Goal: Task Accomplishment & Management: Complete application form

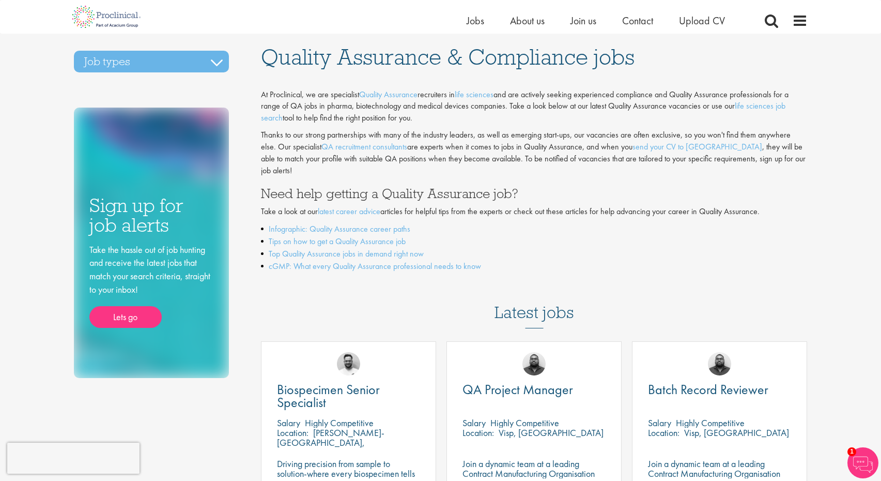
scroll to position [20, 0]
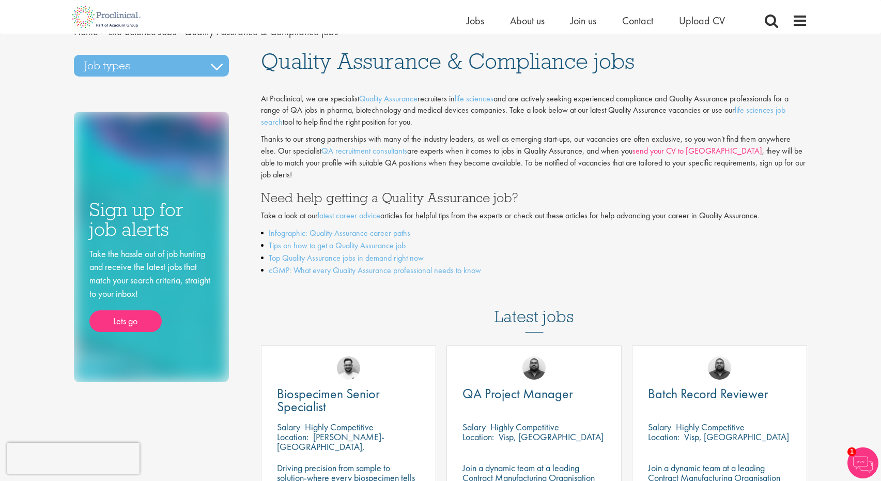
click at [652, 149] on link "send your CV to [GEOGRAPHIC_DATA]" at bounding box center [697, 150] width 130 height 11
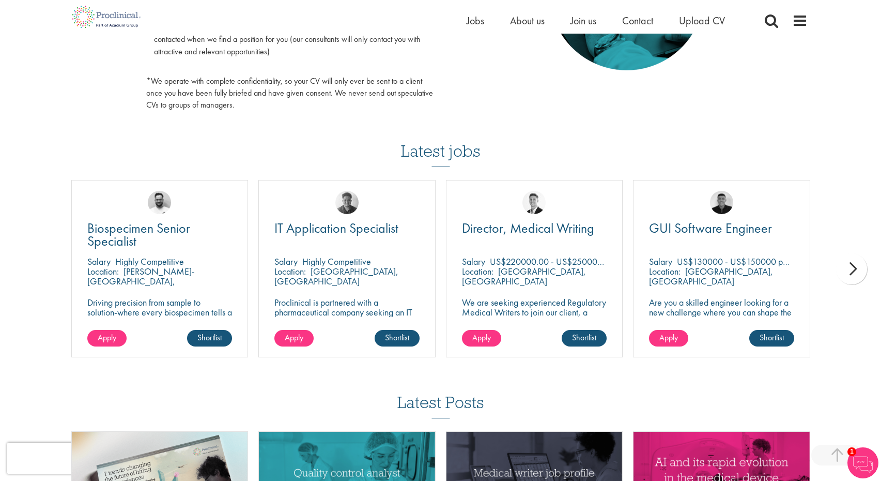
scroll to position [605, 0]
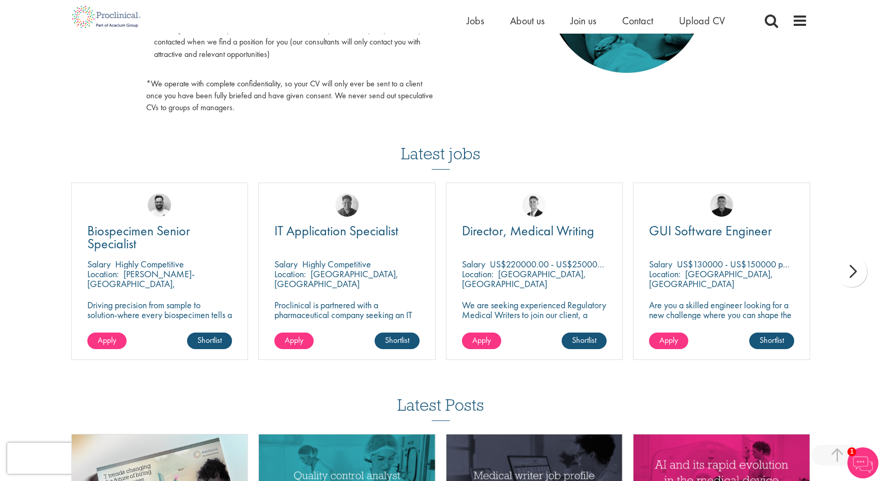
click at [849, 267] on div "next" at bounding box center [851, 271] width 31 height 31
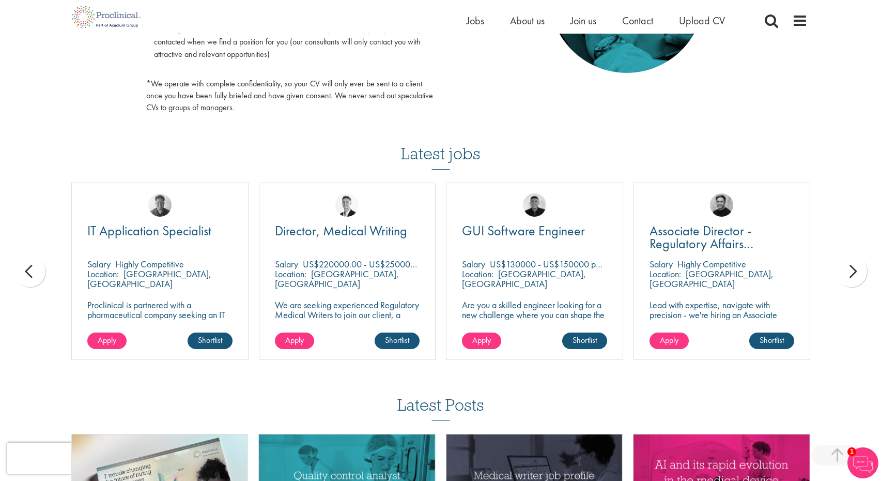
click at [849, 267] on div "next" at bounding box center [851, 271] width 31 height 31
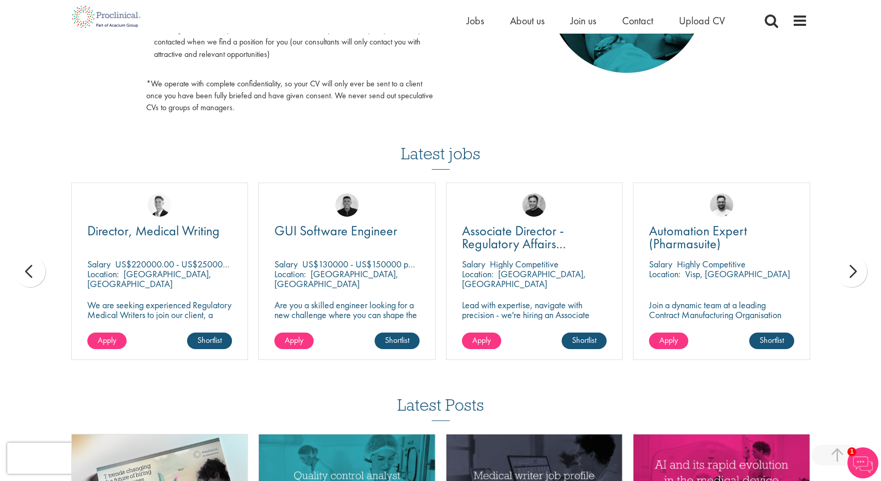
click at [849, 268] on div "next" at bounding box center [851, 271] width 31 height 31
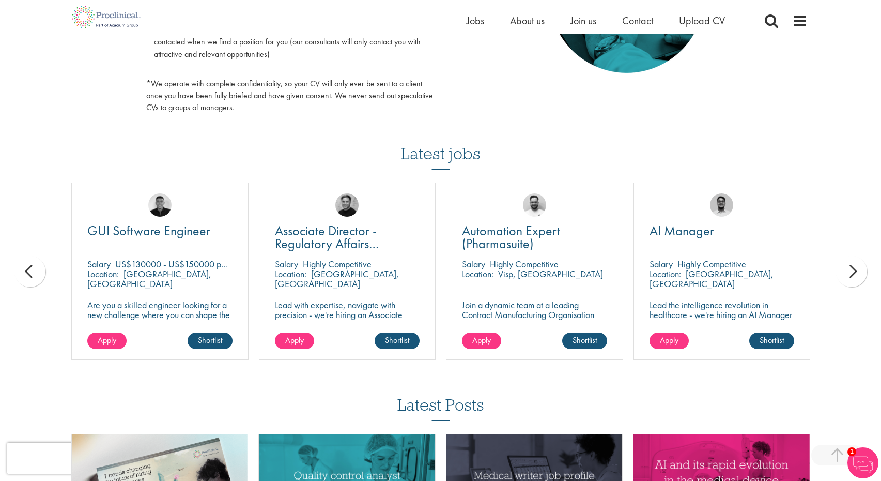
click at [849, 268] on div "next" at bounding box center [851, 271] width 31 height 31
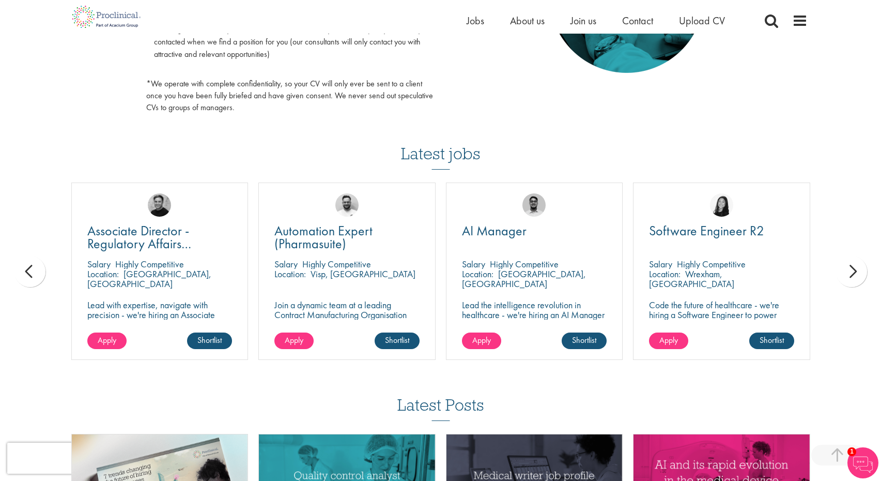
click at [849, 268] on div "next" at bounding box center [851, 271] width 31 height 31
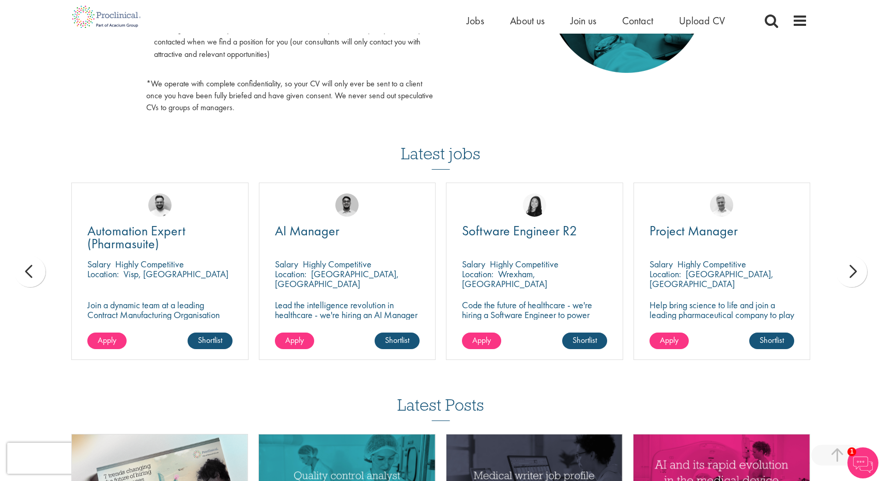
click at [849, 268] on div "next" at bounding box center [851, 271] width 31 height 31
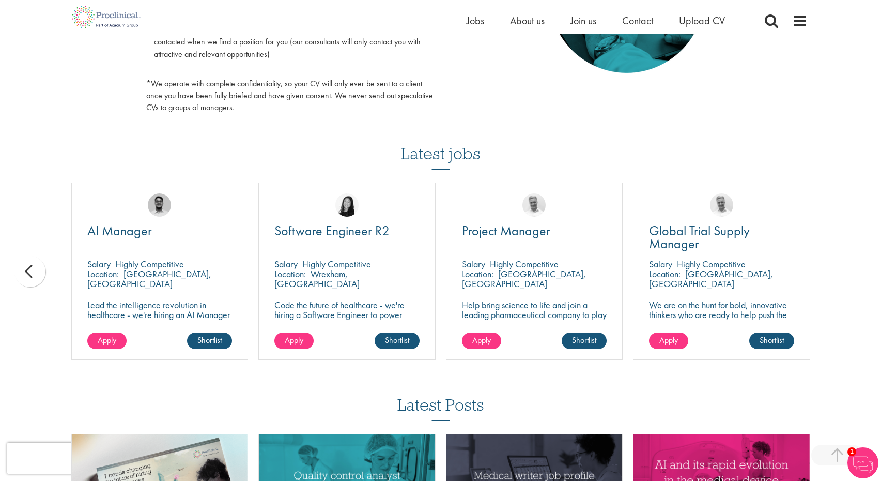
click at [849, 268] on div "You are here: Home > Upload CV Upload CV Start getting matched with new jobs as…" at bounding box center [440, 22] width 881 height 1255
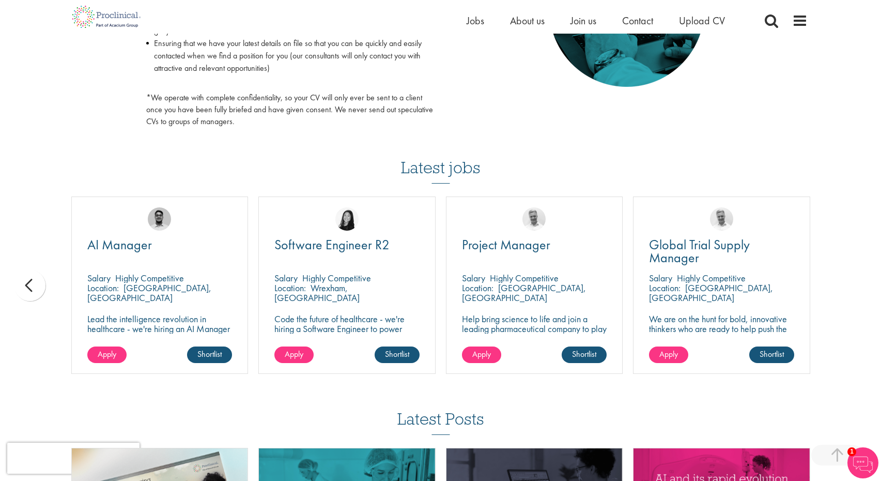
scroll to position [589, 0]
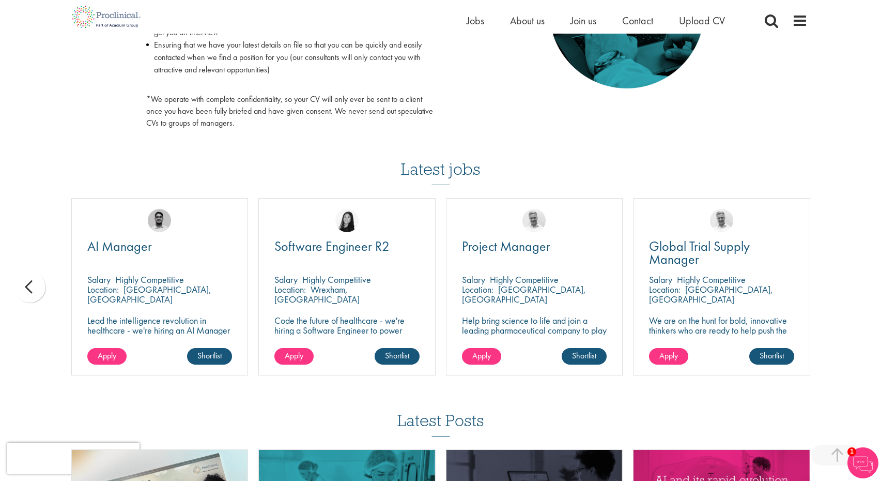
click at [431, 170] on h3 "Latest jobs" at bounding box center [441, 159] width 80 height 51
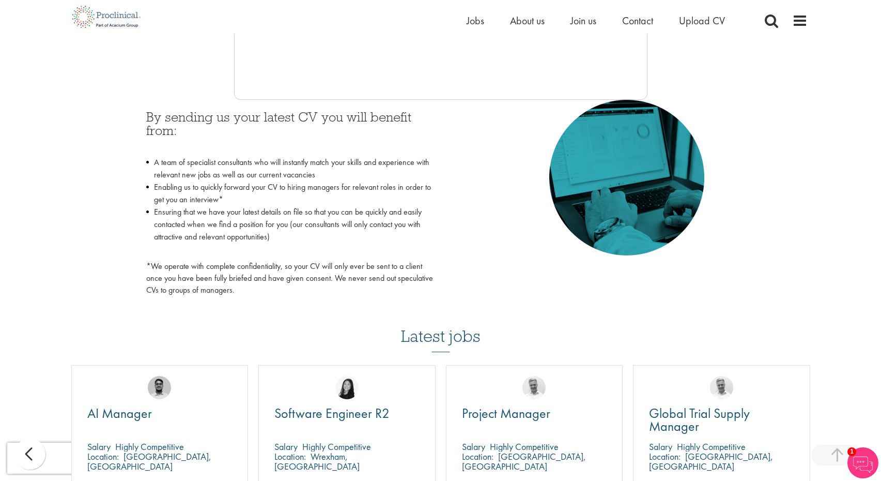
scroll to position [393, 0]
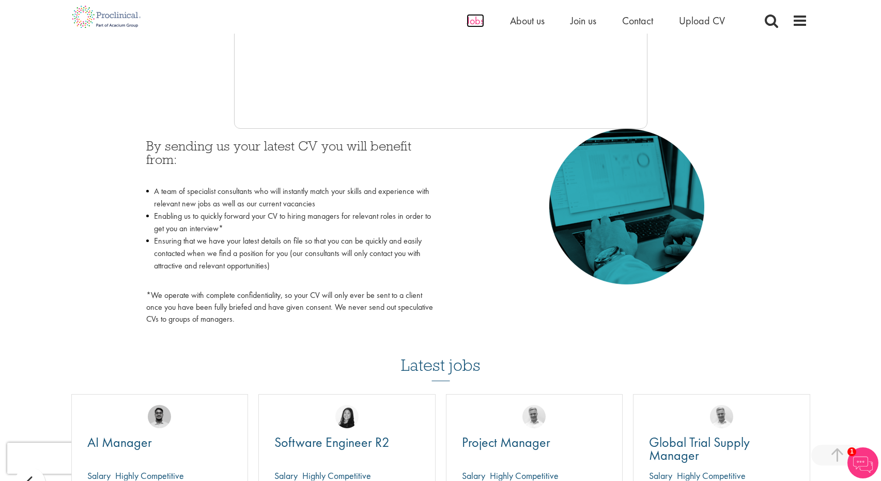
click at [476, 22] on span "Jobs" at bounding box center [476, 20] width 18 height 13
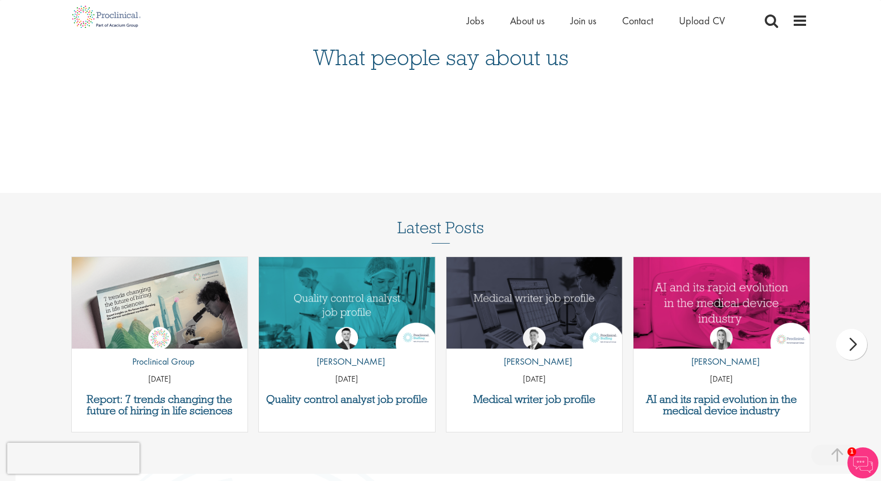
scroll to position [1189, 0]
click at [342, 405] on h3 "Quality control analyst job profile" at bounding box center [347, 399] width 166 height 11
